Goal: Book appointment/travel/reservation

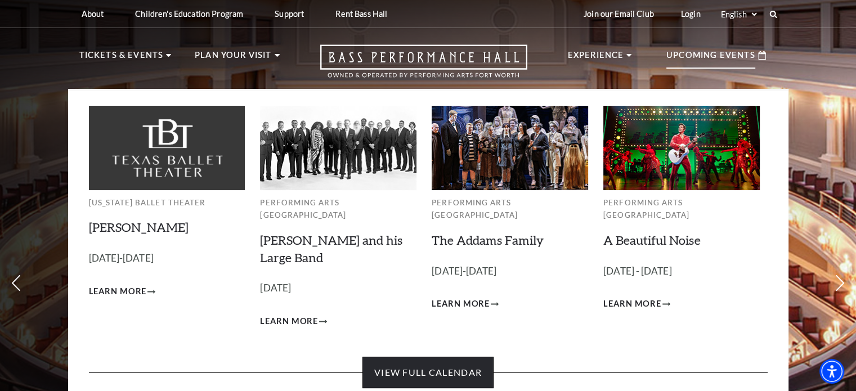
click at [434, 359] on link "View Full Calendar" at bounding box center [427, 373] width 131 height 32
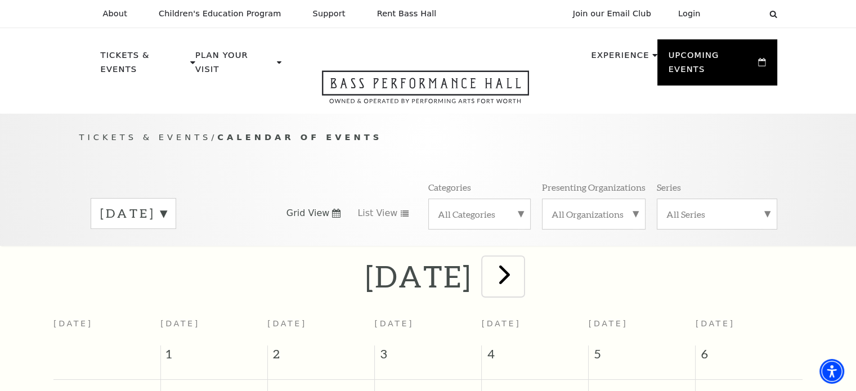
click at [520, 258] on span "next" at bounding box center [504, 274] width 32 height 32
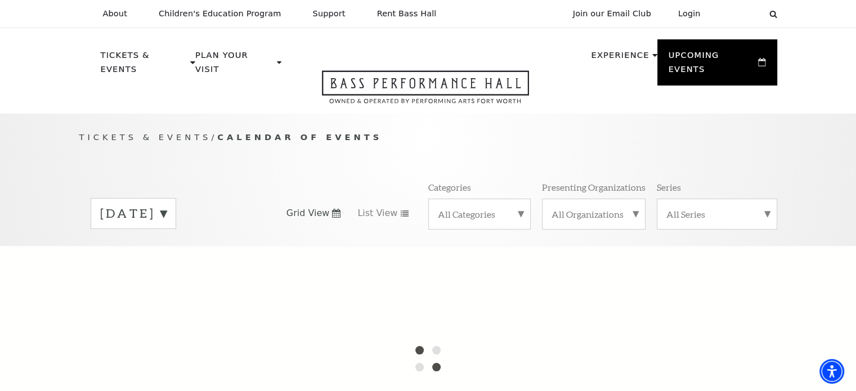
click at [176, 198] on div "[DATE]" at bounding box center [134, 213] width 86 height 31
click at [187, 246] on div at bounding box center [428, 358] width 856 height 225
click at [187, 255] on div at bounding box center [428, 358] width 856 height 225
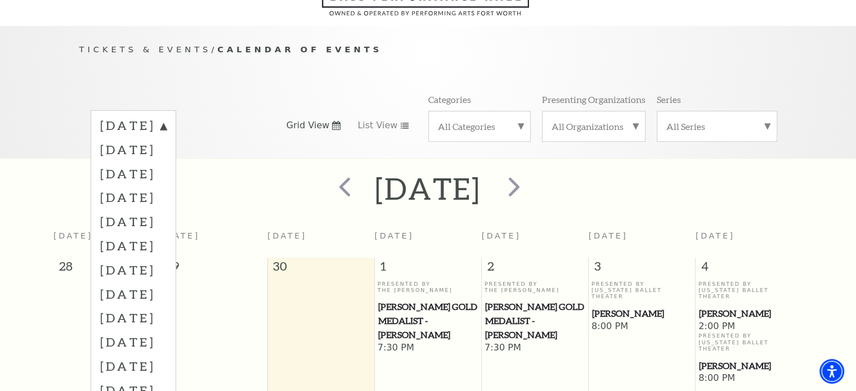
scroll to position [99, 0]
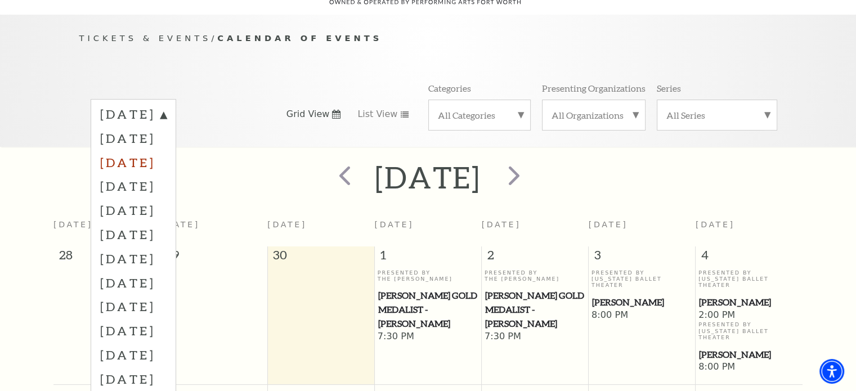
click at [167, 151] on label "[DATE]" at bounding box center [133, 162] width 66 height 24
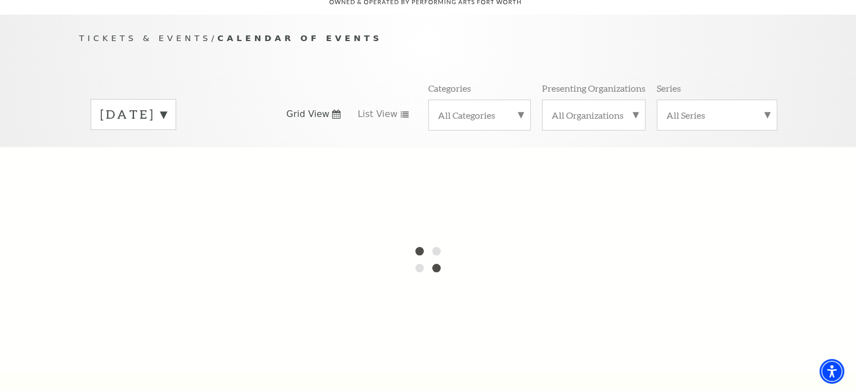
click at [161, 99] on div "[DATE]" at bounding box center [134, 114] width 86 height 31
click at [182, 150] on div at bounding box center [428, 259] width 856 height 225
click at [221, 147] on div at bounding box center [428, 259] width 856 height 225
click at [284, 131] on div "[DATE] [DATE] [DATE] [DATE] [DATE] [DATE] [DATE] [DATE] [DATE] [DATE] [DATE] [D…" at bounding box center [428, 114] width 698 height 64
